Goal: Task Accomplishment & Management: Complete application form

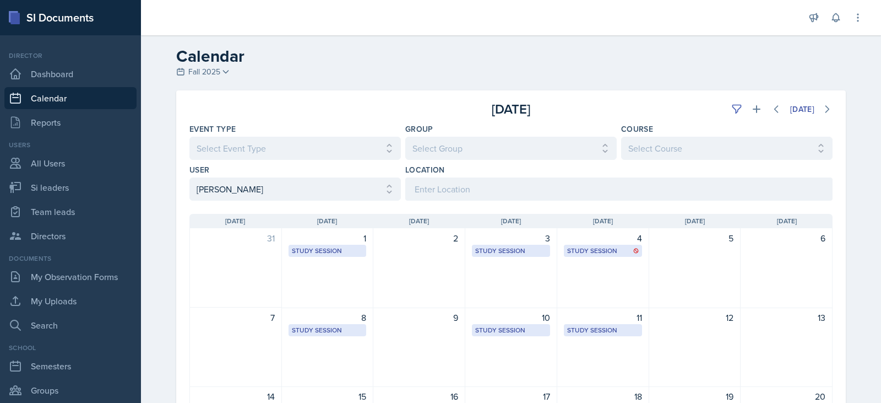
scroll to position [55, 0]
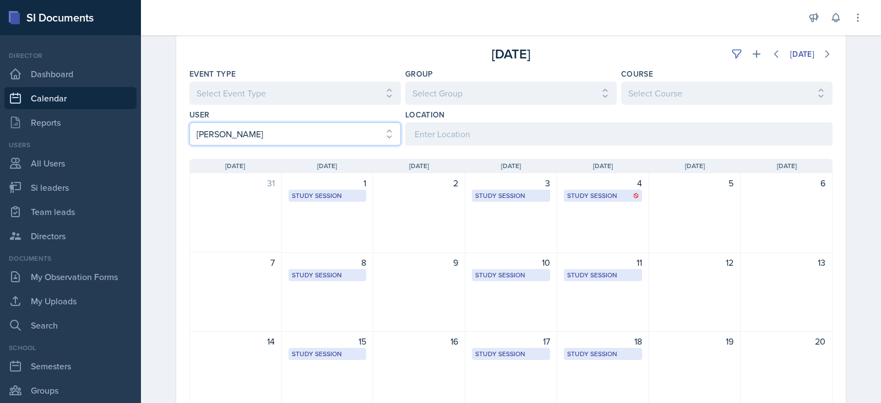
click at [352, 138] on select "Select User All [PERSON_NAME] [PERSON_NAME] [PERSON_NAME] [PERSON_NAME] [PERSON…" at bounding box center [294, 133] width 211 height 23
click at [272, 133] on select "Select User All [PERSON_NAME] [PERSON_NAME] [PERSON_NAME] [PERSON_NAME] [PERSON…" at bounding box center [294, 133] width 211 height 23
select select "3f8c0b31-28fc-443b-bf6d-2b1bd8c46b9b"
click at [189, 122] on select "Select User All [PERSON_NAME] [PERSON_NAME] [PERSON_NAME] [PERSON_NAME] [PERSON…" at bounding box center [294, 133] width 211 height 23
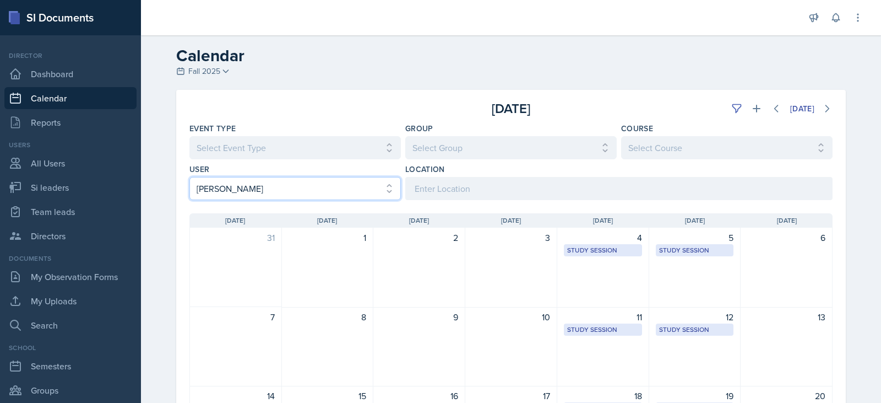
scroll to position [0, 0]
click at [774, 106] on icon at bounding box center [776, 109] width 11 height 11
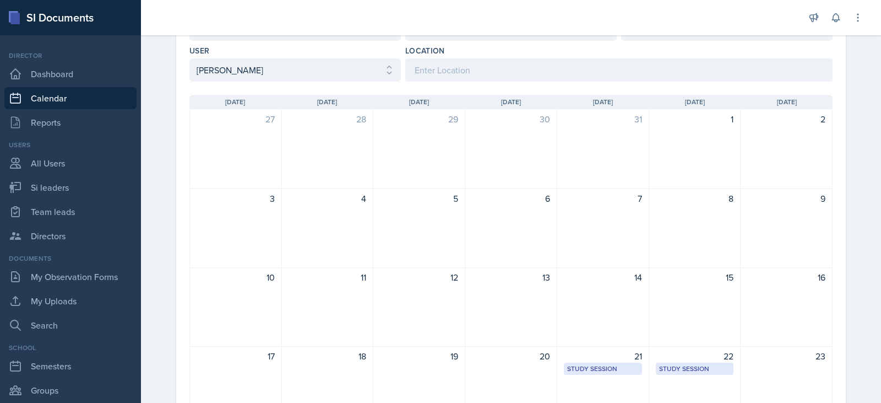
scroll to position [275, 0]
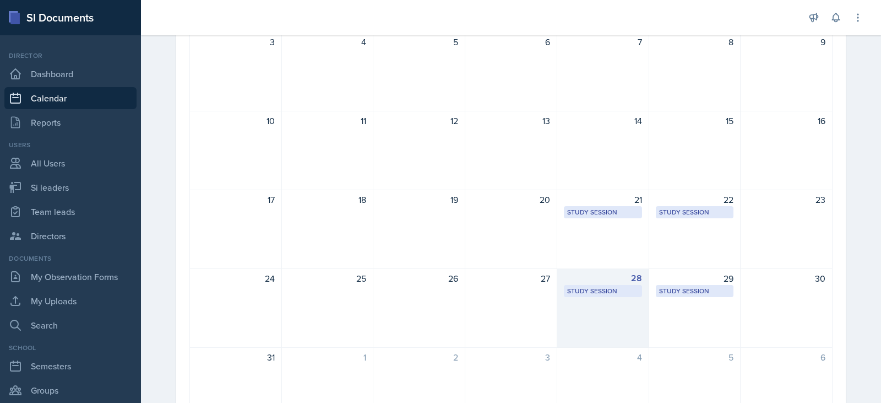
click at [586, 281] on div "28" at bounding box center [603, 277] width 78 height 13
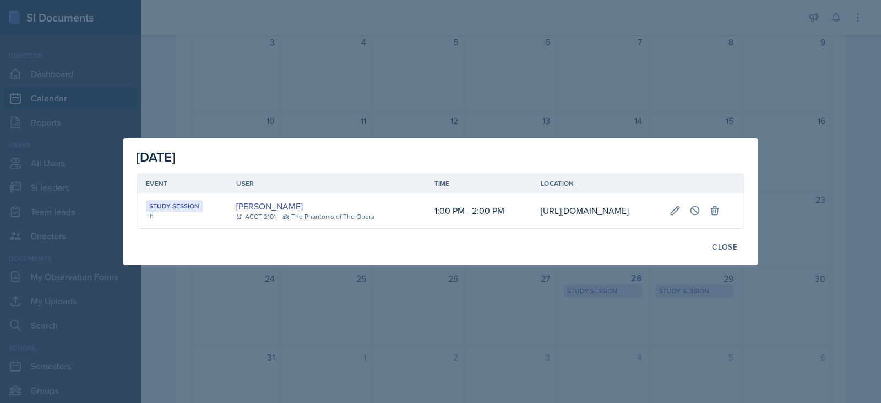
click at [569, 315] on div at bounding box center [440, 201] width 881 height 403
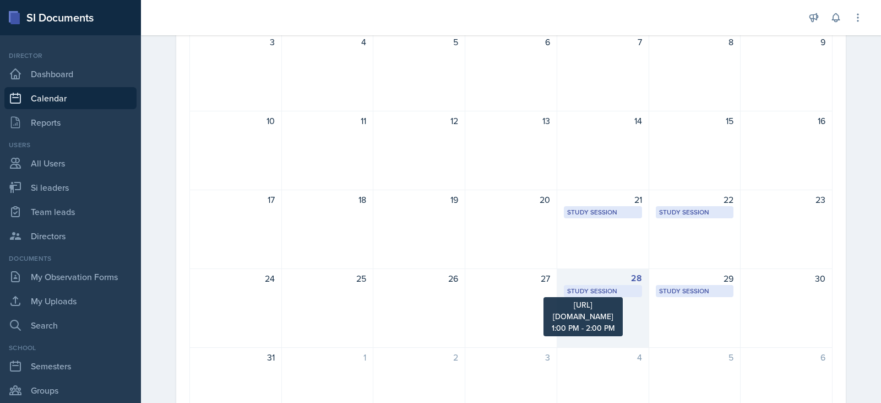
click at [584, 288] on div "Study Session" at bounding box center [603, 291] width 72 height 10
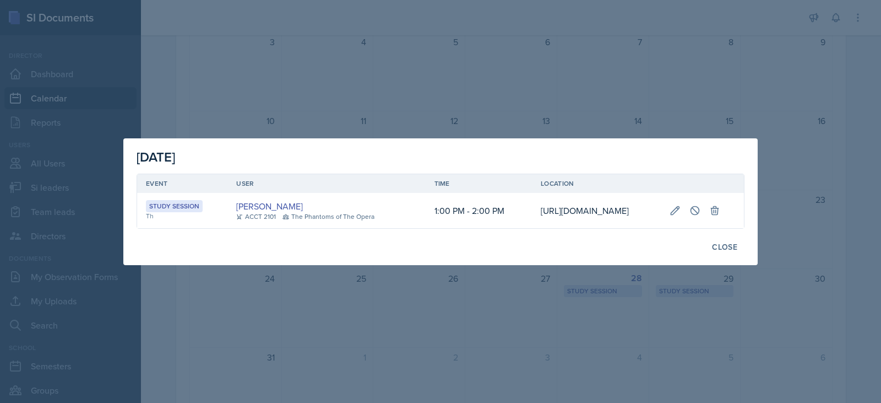
click at [582, 311] on div at bounding box center [440, 201] width 881 height 403
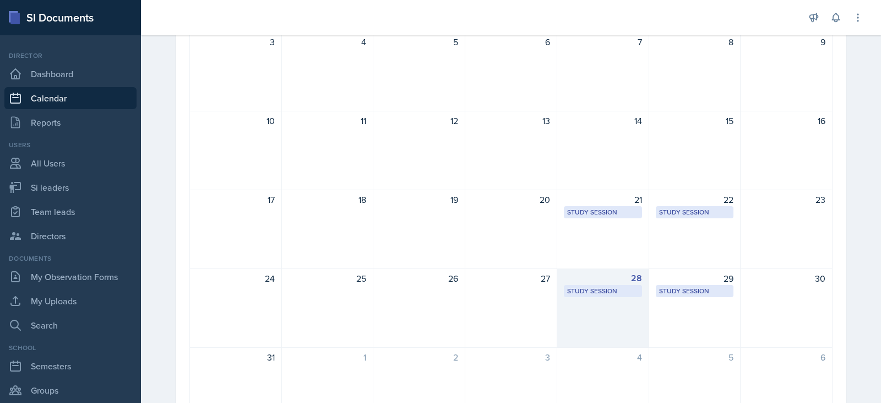
click at [584, 323] on div "28 Study Session [URL][DOMAIN_NAME] 1:00 PM - 2:00 PM" at bounding box center [603, 307] width 92 height 79
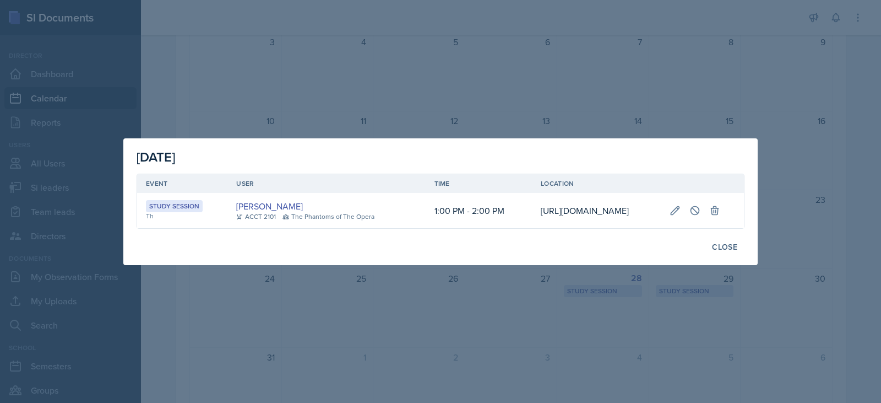
scroll to position [0, 197]
click at [681, 205] on icon at bounding box center [675, 210] width 11 height 11
select select "1"
select select "0"
select select "PM"
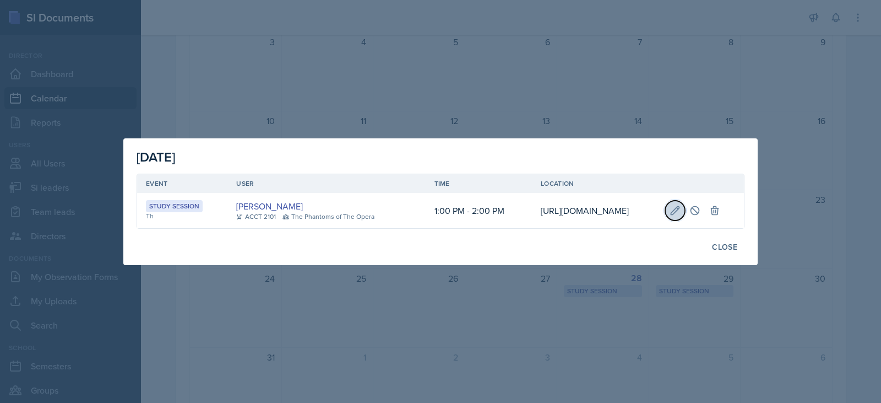
select select "2"
select select "0"
select select "PM"
type input "[URL][DOMAIN_NAME]"
select select "d66089cd-5ee7-4f89-a345-f1bdd1643066"
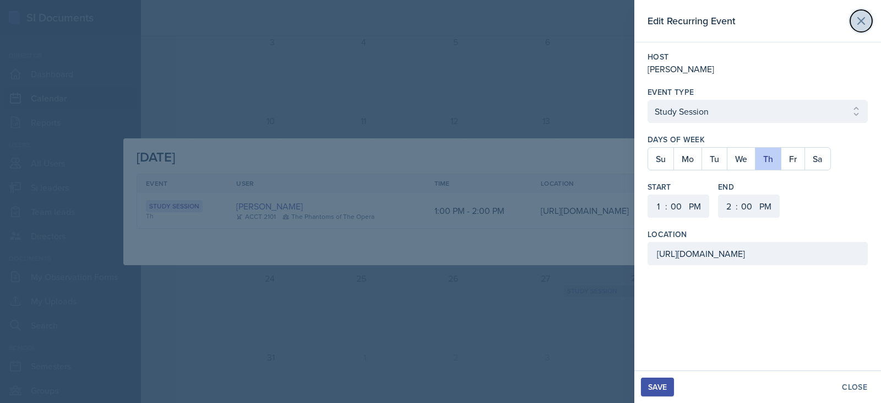
click at [865, 18] on icon at bounding box center [861, 21] width 7 height 7
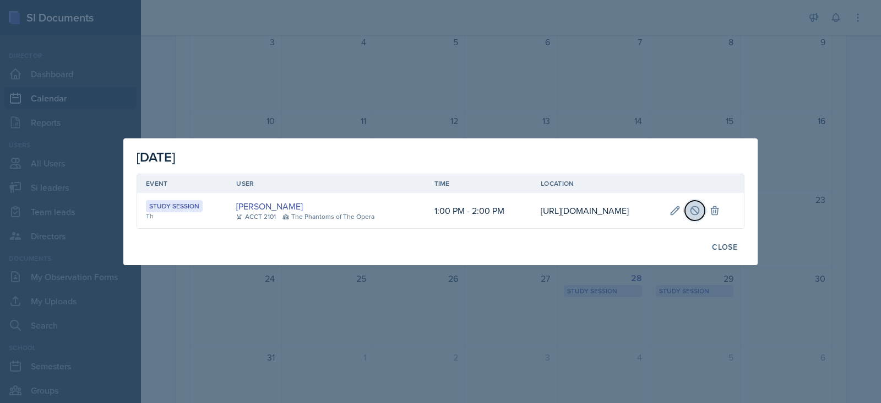
click at [700, 211] on icon at bounding box center [694, 210] width 11 height 11
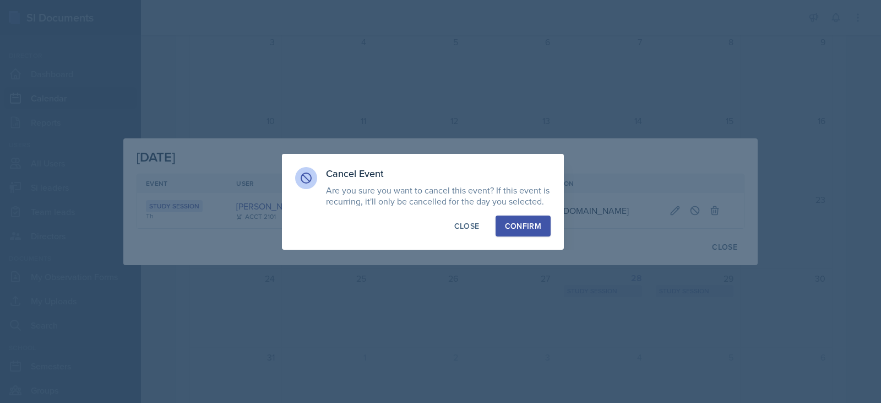
click at [523, 222] on div "Confirm" at bounding box center [523, 225] width 36 height 11
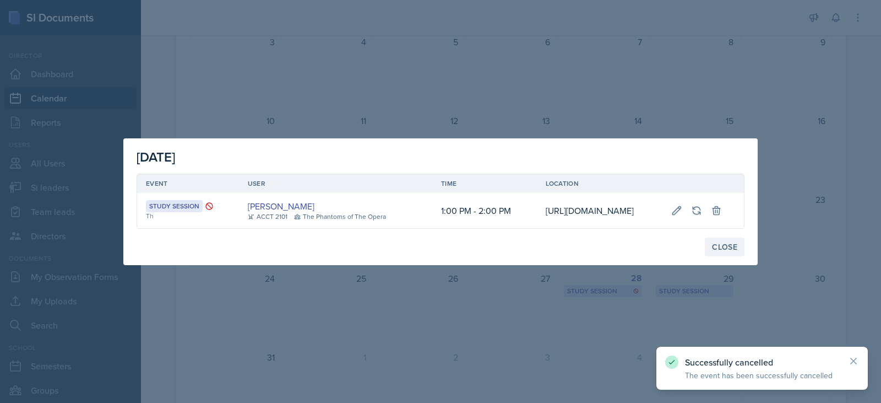
click at [735, 256] on button "Close" at bounding box center [725, 246] width 40 height 19
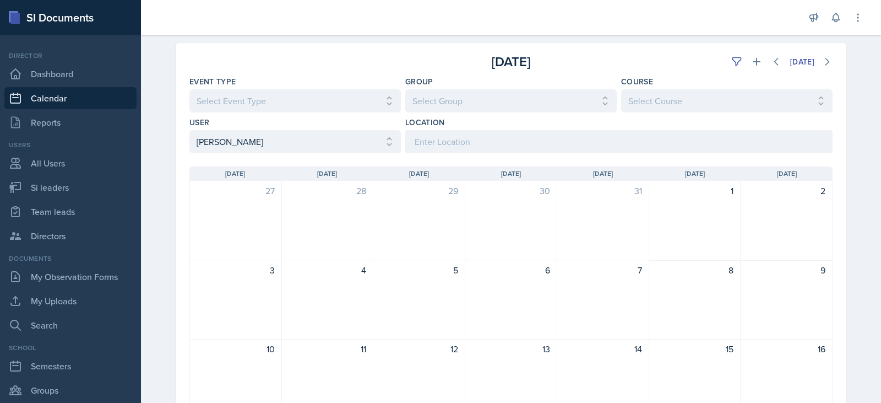
scroll to position [0, 0]
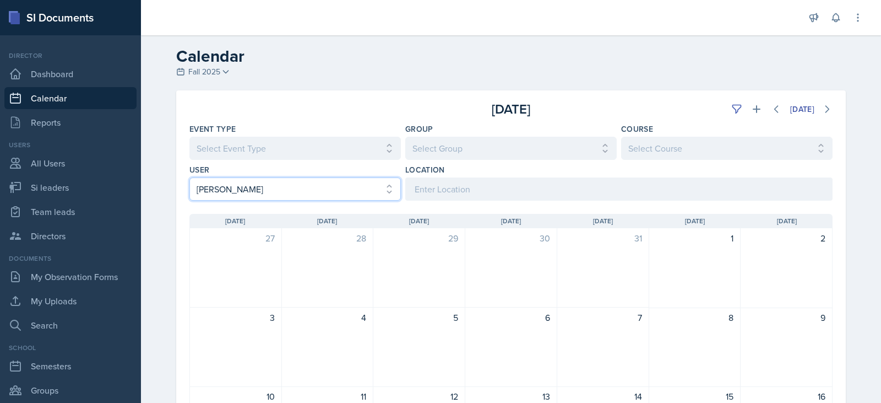
click at [294, 188] on select "Select User All [PERSON_NAME] [PERSON_NAME] [PERSON_NAME] [PERSON_NAME] [PERSON…" at bounding box center [294, 188] width 211 height 23
select select "08b88bb3-bcfc-4bcd-84e1-784da059d4ab"
click at [189, 177] on select "Select User All [PERSON_NAME] [PERSON_NAME] [PERSON_NAME] [PERSON_NAME] [PERSON…" at bounding box center [294, 188] width 211 height 23
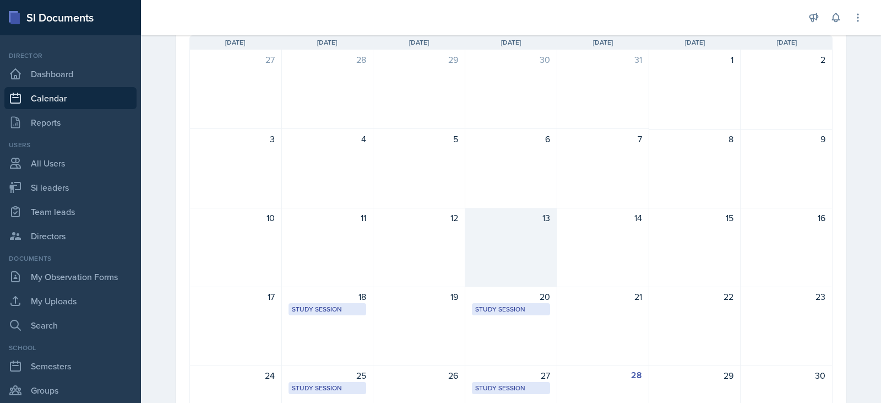
scroll to position [220, 0]
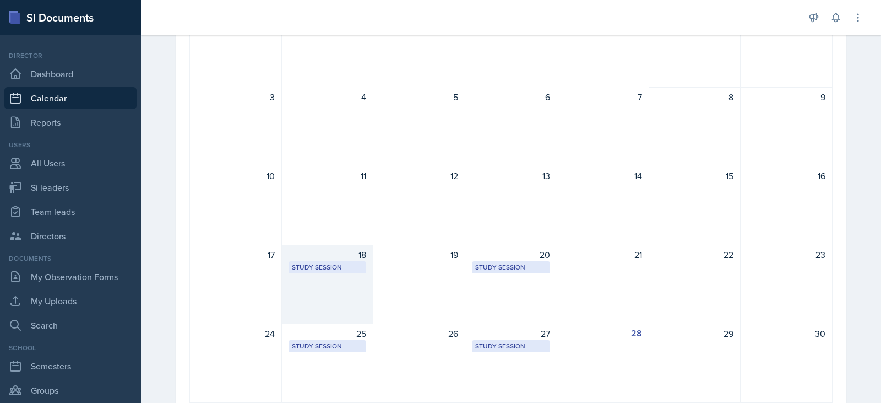
click at [325, 286] on div "18 Study Session Academic Learning Center 2100 2:30 PM - 3:30 PM" at bounding box center [328, 283] width 92 height 79
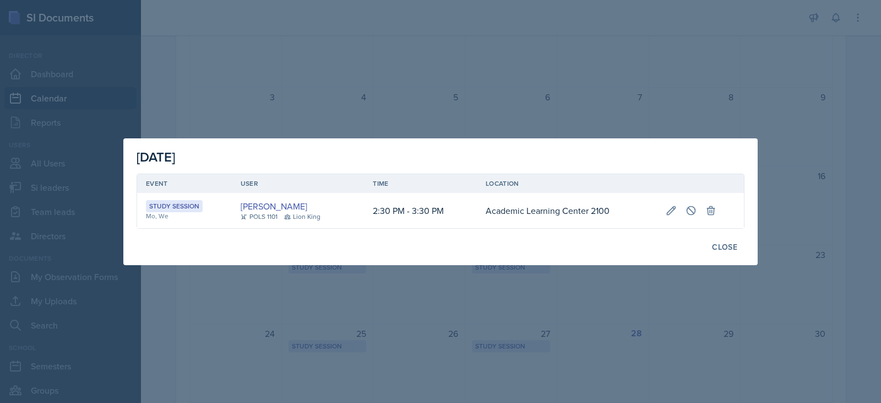
click at [628, 295] on div at bounding box center [440, 201] width 881 height 403
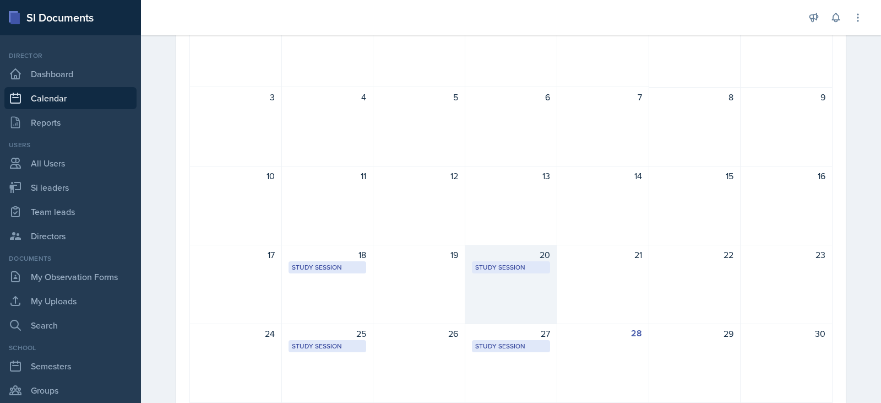
click at [509, 273] on div "Study Session Academic Learning Center 2100 2:30 PM - 3:30 PM" at bounding box center [511, 267] width 78 height 12
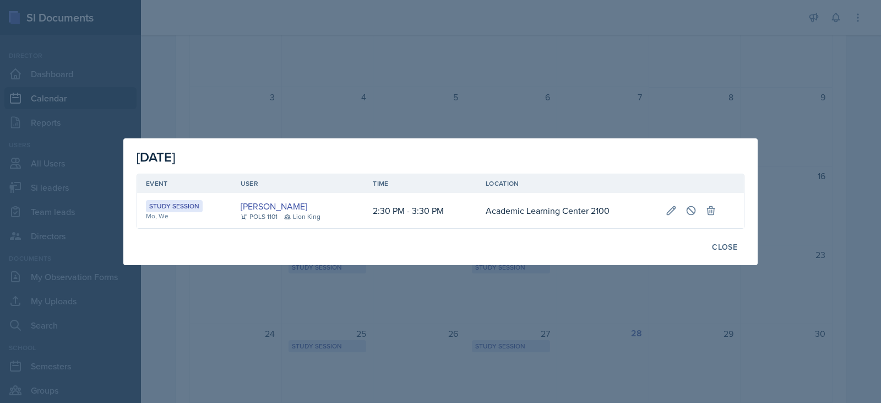
click at [393, 306] on div at bounding box center [440, 201] width 881 height 403
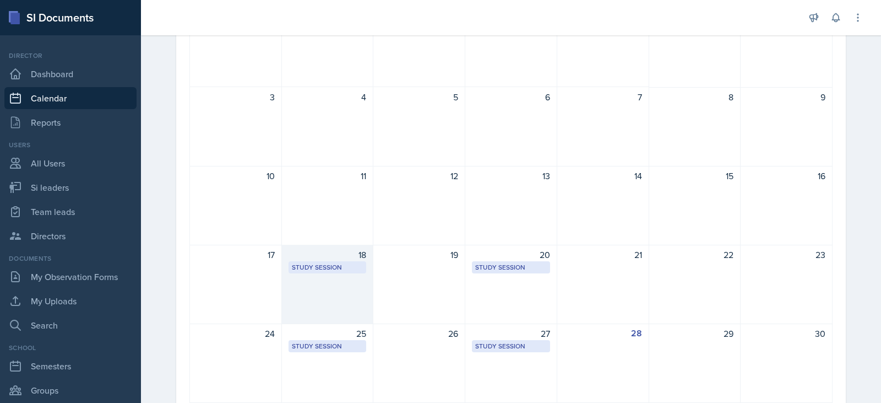
click at [310, 257] on div "18" at bounding box center [328, 254] width 78 height 13
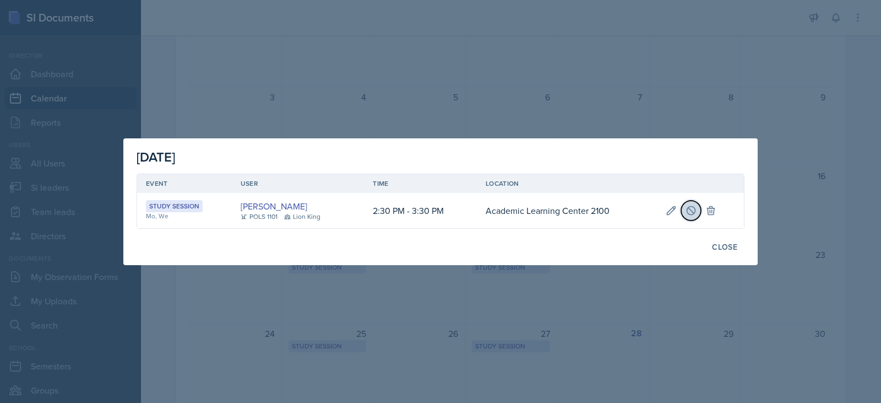
click at [692, 209] on icon at bounding box center [691, 210] width 11 height 11
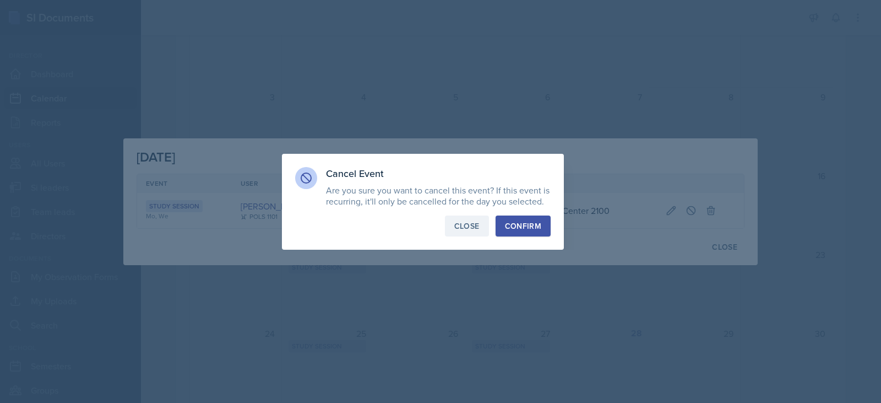
click at [471, 226] on div "Close" at bounding box center [466, 225] width 25 height 11
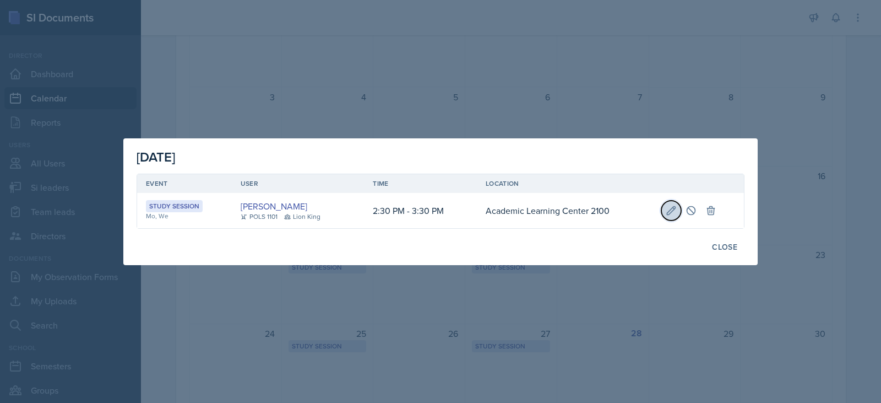
click at [672, 211] on icon at bounding box center [671, 210] width 8 height 8
select select "2"
select select "30"
select select "3"
select select "30"
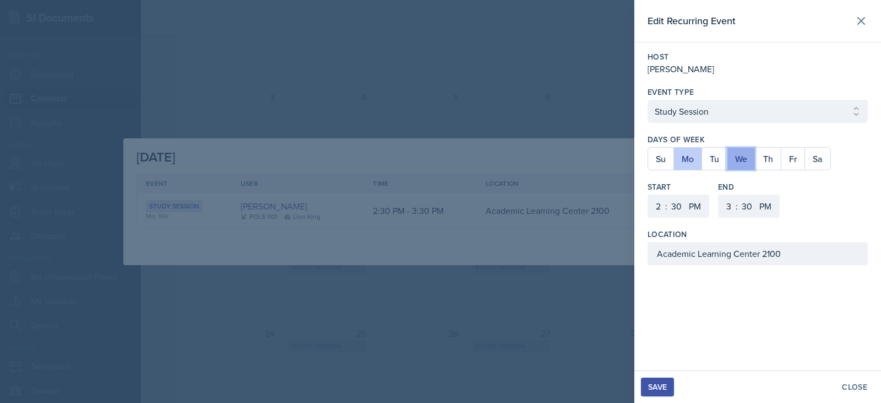
click at [747, 161] on button "We" at bounding box center [741, 159] width 28 height 22
click at [730, 257] on input "Academic Learning Center 2100" at bounding box center [758, 253] width 220 height 23
drag, startPoint x: 781, startPoint y: 250, endPoint x: 433, endPoint y: 257, distance: 348.6
click at [433, 257] on div "Edit Recurring Event Host [PERSON_NAME] Event Type Select Event Type Study Sess…" at bounding box center [440, 201] width 881 height 403
click at [718, 256] on input "Social Sciences 3007" at bounding box center [758, 253] width 220 height 23
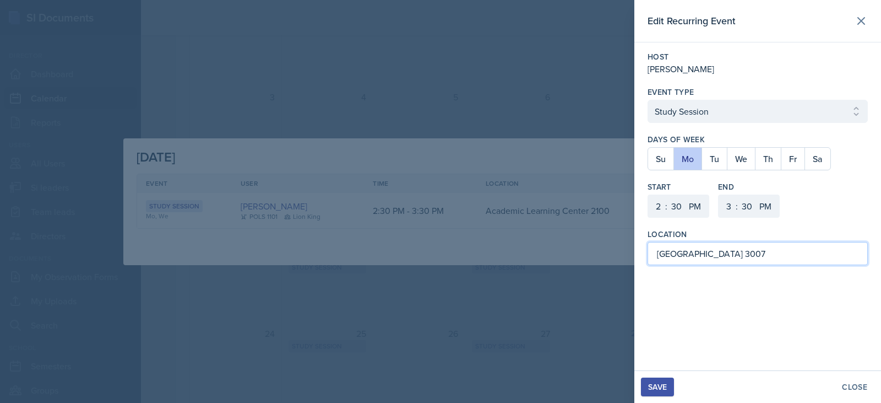
type input "[GEOGRAPHIC_DATA] 3007"
click at [660, 385] on div "Save" at bounding box center [657, 386] width 19 height 9
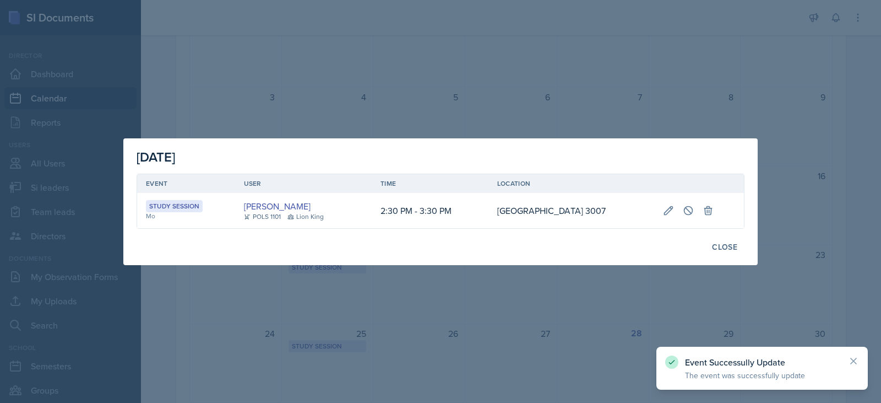
click at [516, 338] on div at bounding box center [440, 201] width 881 height 403
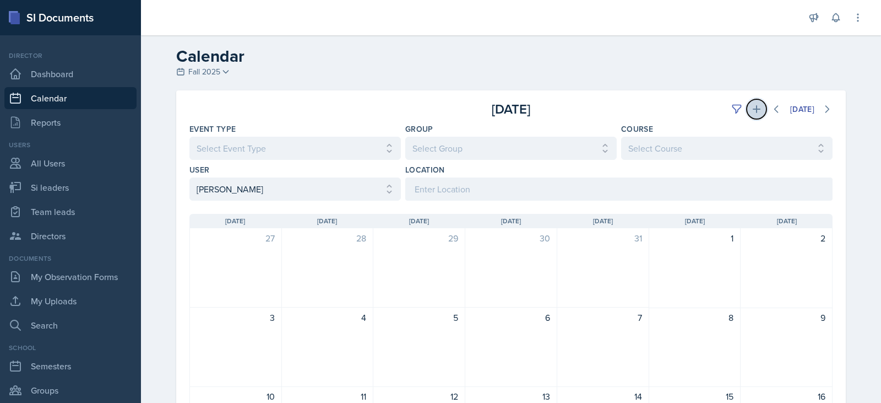
click at [753, 111] on icon at bounding box center [757, 109] width 8 height 8
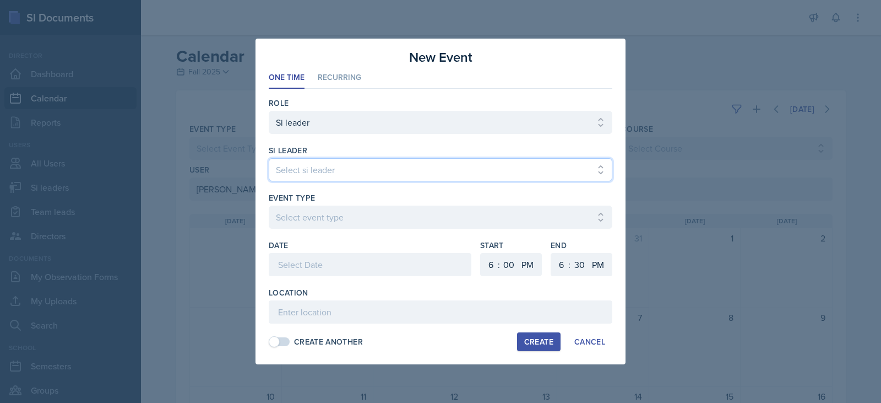
click at [378, 171] on select "Select si leader [PERSON_NAME] [PERSON_NAME] [PERSON_NAME] [PERSON_NAME] [PERSO…" at bounding box center [441, 169] width 344 height 23
select select "a6af2779-1b3a-4862-b572-eac238232c37"
click at [269, 158] on select "Select si leader [PERSON_NAME] [PERSON_NAME] [PERSON_NAME] [PERSON_NAME] [PERSO…" at bounding box center [441, 169] width 344 height 23
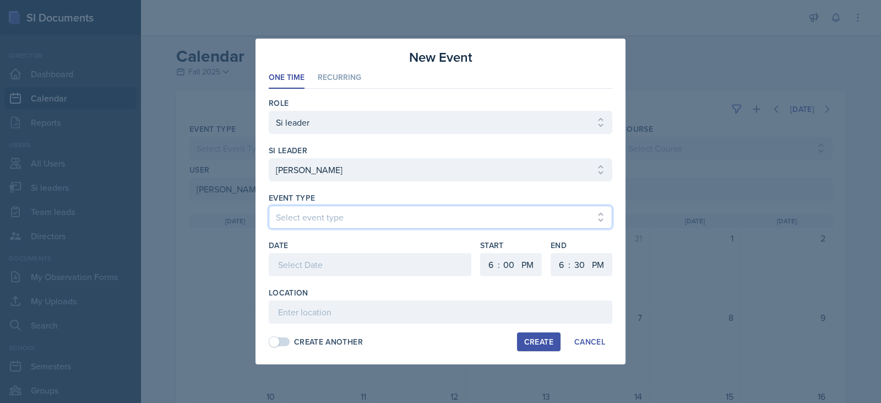
click at [327, 219] on select "Select event type Major Review Session Study Session" at bounding box center [441, 216] width 344 height 23
select select "d66089cd-5ee7-4f89-a345-f1bdd1643066"
click at [269, 205] on select "Select event type Major Review Session Study Session" at bounding box center [441, 216] width 344 height 23
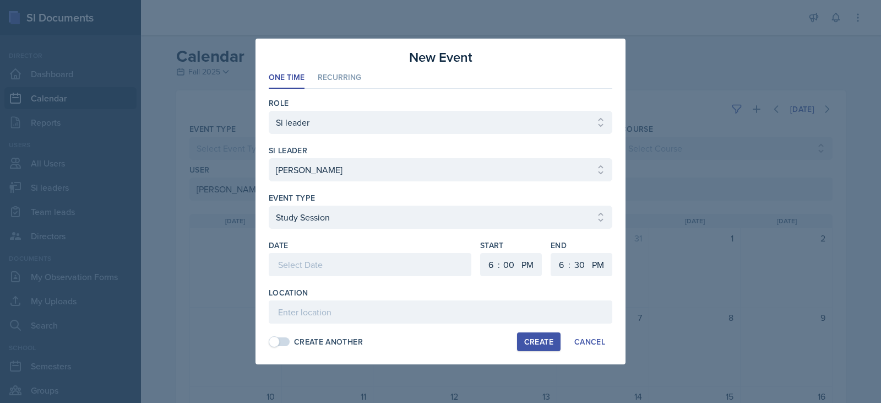
click at [379, 261] on div at bounding box center [370, 264] width 203 height 23
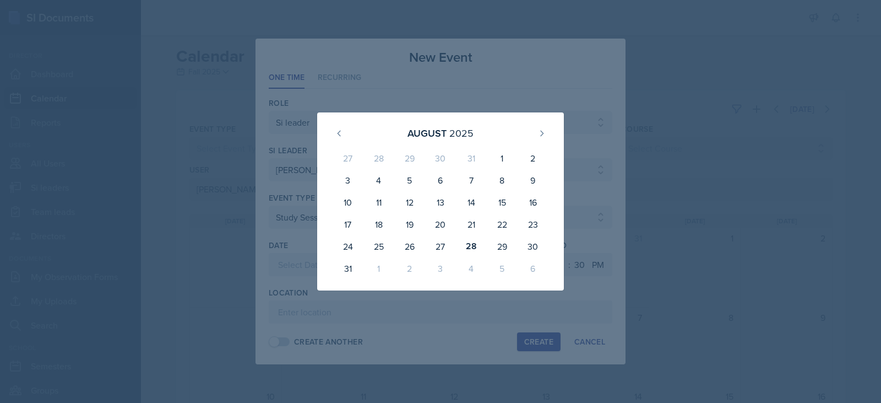
click at [410, 53] on div at bounding box center [440, 201] width 881 height 403
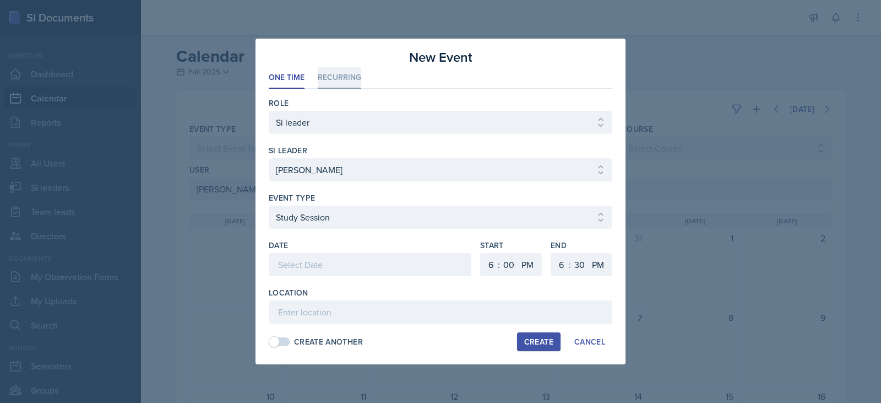
drag, startPoint x: 300, startPoint y: 79, endPoint x: 340, endPoint y: 77, distance: 40.3
click at [305, 78] on ul "One Time Recurring" at bounding box center [441, 77] width 344 height 21
click at [340, 77] on li "Recurring" at bounding box center [340, 77] width 44 height 21
click at [328, 186] on div at bounding box center [441, 186] width 344 height 11
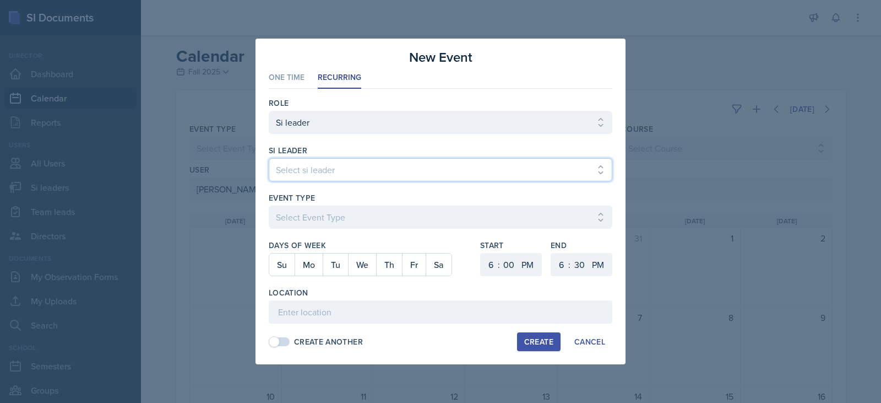
click at [336, 166] on select "Select si leader [PERSON_NAME] [PERSON_NAME] [PERSON_NAME] [PERSON_NAME] [PERSO…" at bounding box center [441, 169] width 344 height 23
select select "a6af2779-1b3a-4862-b572-eac238232c37"
click at [269, 158] on select "Select si leader [PERSON_NAME] [PERSON_NAME] [PERSON_NAME] [PERSON_NAME] [PERSO…" at bounding box center [441, 169] width 344 height 23
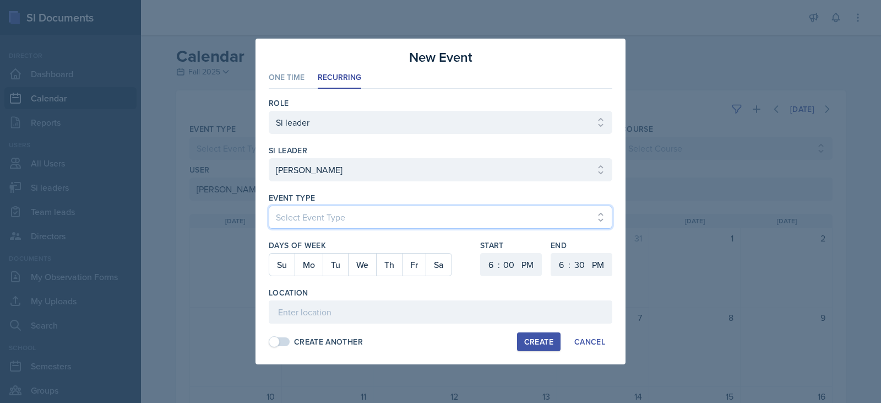
click at [334, 215] on select "Select Event Type Major Review Session Study Session" at bounding box center [441, 216] width 344 height 23
select select "d66089cd-5ee7-4f89-a345-f1bdd1643066"
click at [269, 205] on select "Select Event Type Major Review Session Study Session" at bounding box center [441, 216] width 344 height 23
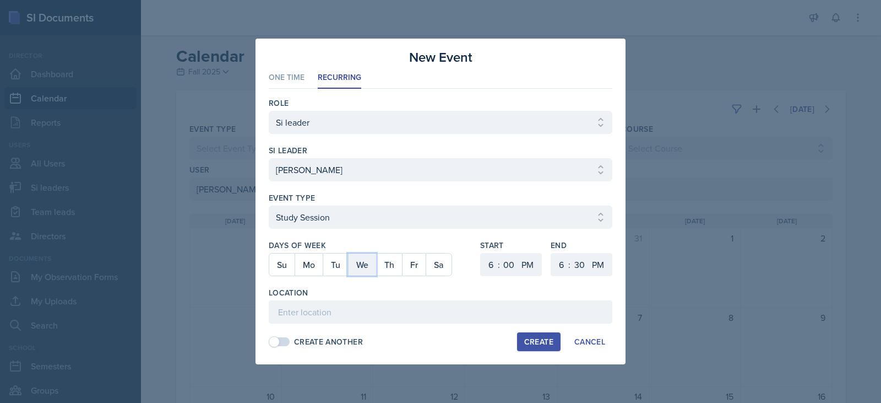
click at [368, 270] on button "We" at bounding box center [362, 264] width 28 height 22
click at [491, 261] on select "1 2 3 4 5 6 7 8 9 10 11 12" at bounding box center [490, 264] width 18 height 23
select select "2"
click at [481, 253] on select "1 2 3 4 5 6 7 8 9 10 11 12" at bounding box center [490, 264] width 18 height 23
click at [504, 265] on select "00 05 10 15 20 25 30 35 40 45 50 55" at bounding box center [509, 264] width 18 height 23
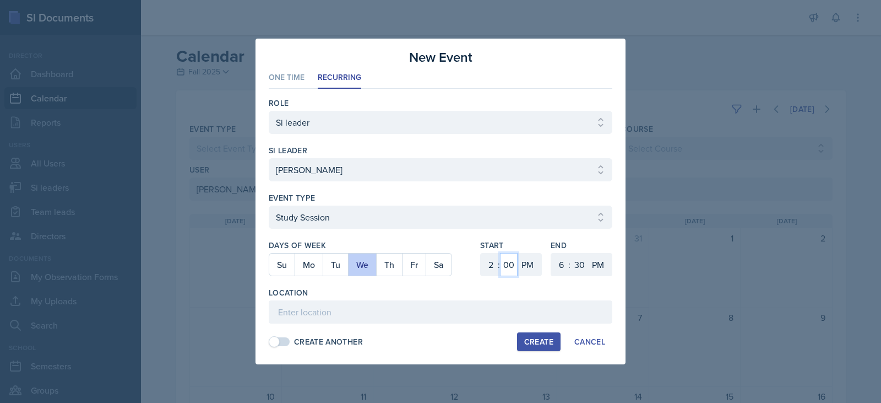
select select "30"
click at [500, 253] on select "00 05 10 15 20 25 30 35 40 45 50 55" at bounding box center [509, 264] width 18 height 23
click at [560, 257] on select "1 2 3 4 5 6 7 8 9 10 11 12" at bounding box center [560, 264] width 18 height 23
select select "3"
click at [551, 253] on select "1 2 3 4 5 6 7 8 9 10 11 12" at bounding box center [560, 264] width 18 height 23
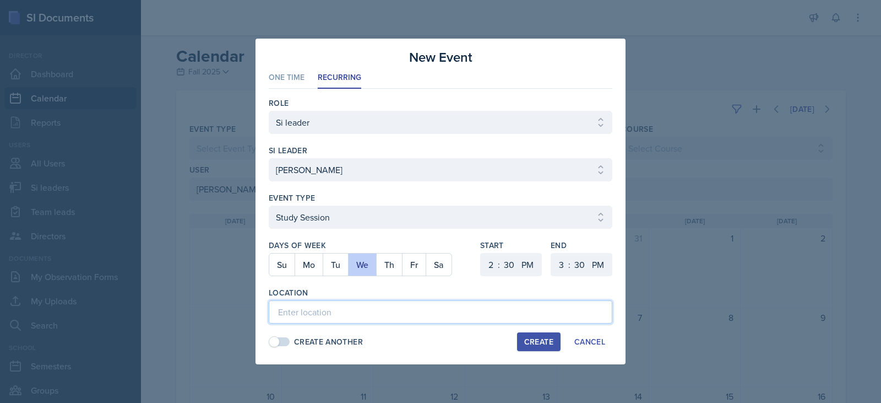
click at [413, 309] on input at bounding box center [441, 311] width 344 height 23
type input "[PERSON_NAME] Building 2008"
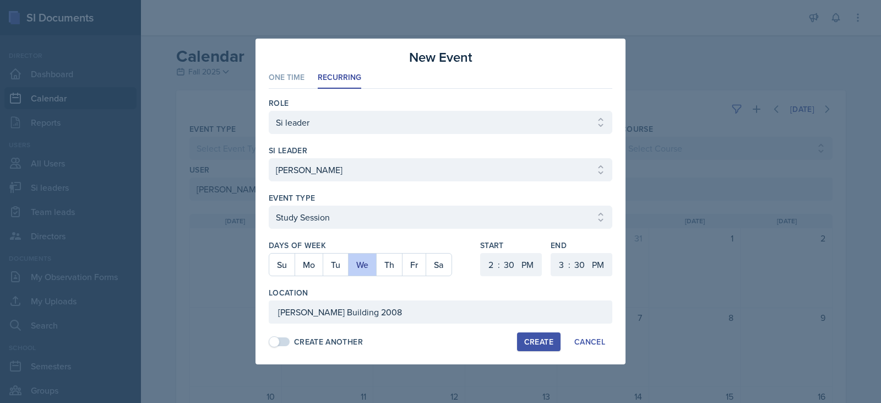
click at [536, 335] on button "Create" at bounding box center [539, 341] width 44 height 19
select select
select select "6"
select select "0"
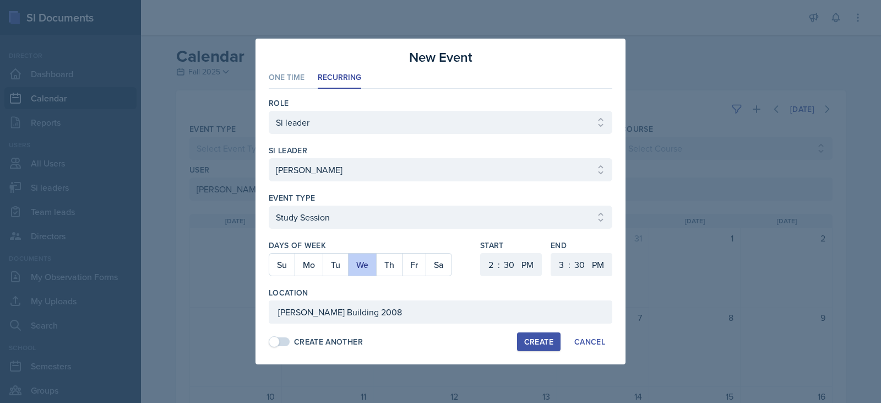
select select "6"
